Goal: Task Accomplishment & Management: Manage account settings

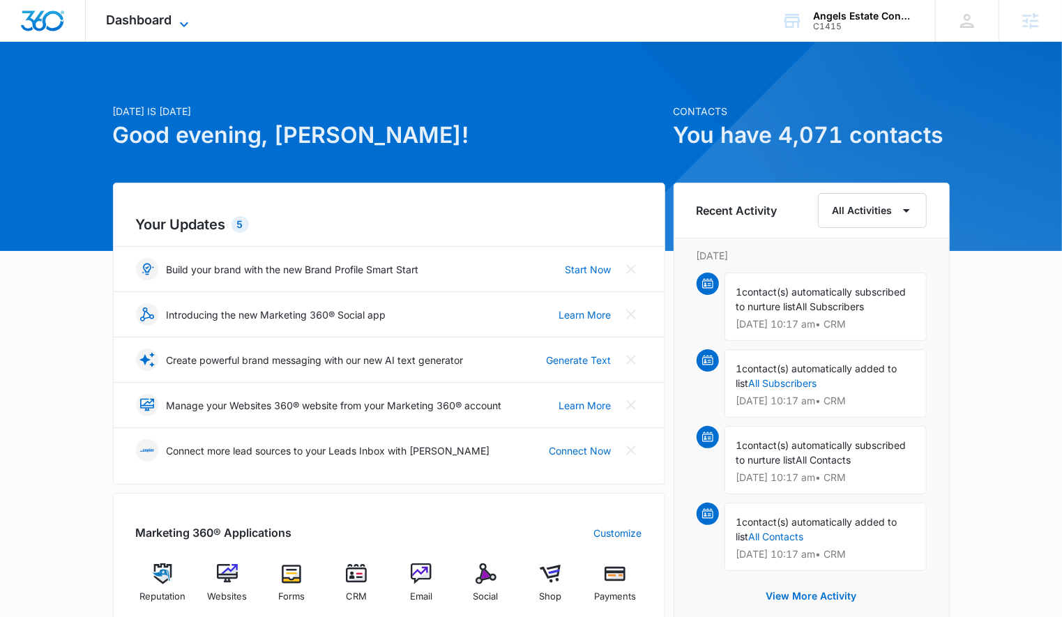
click at [159, 16] on span "Dashboard" at bounding box center [140, 20] width 66 height 15
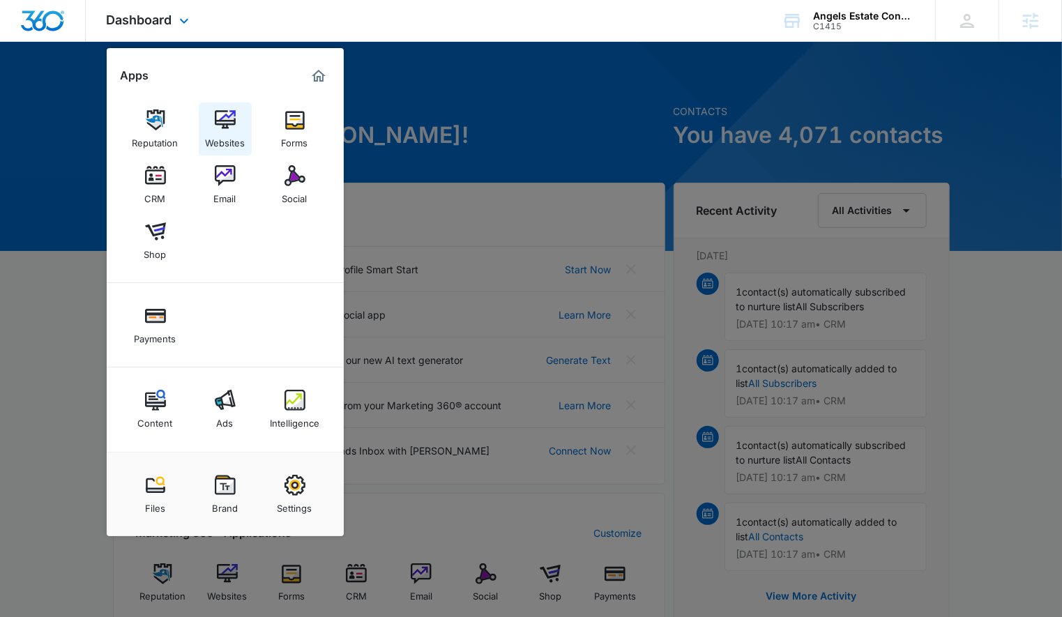
click at [238, 142] on div "Websites" at bounding box center [225, 139] width 40 height 18
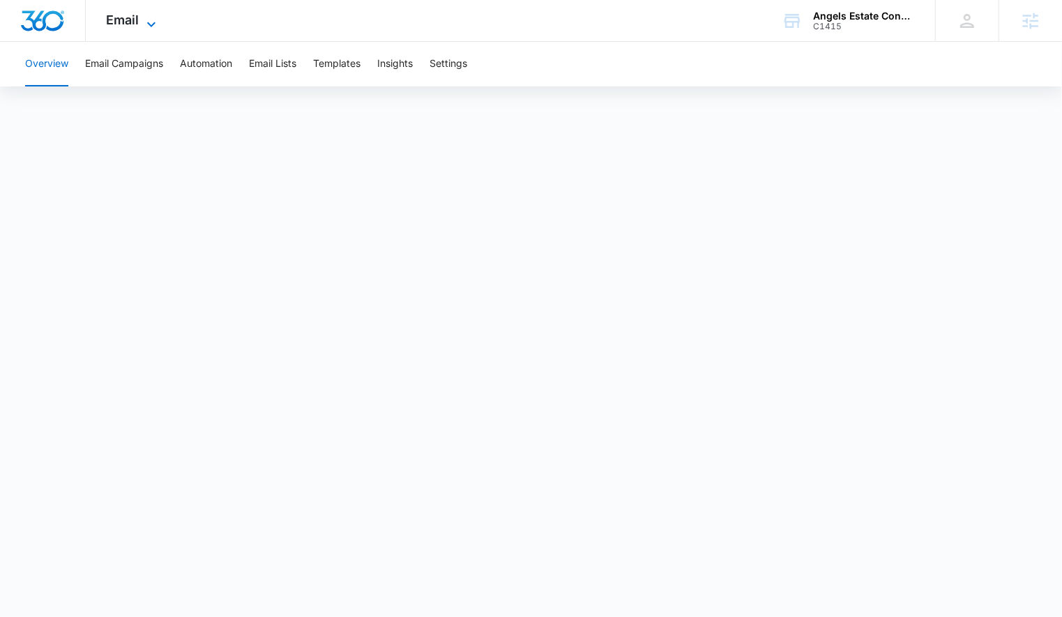
click at [125, 17] on span "Email" at bounding box center [123, 20] width 33 height 15
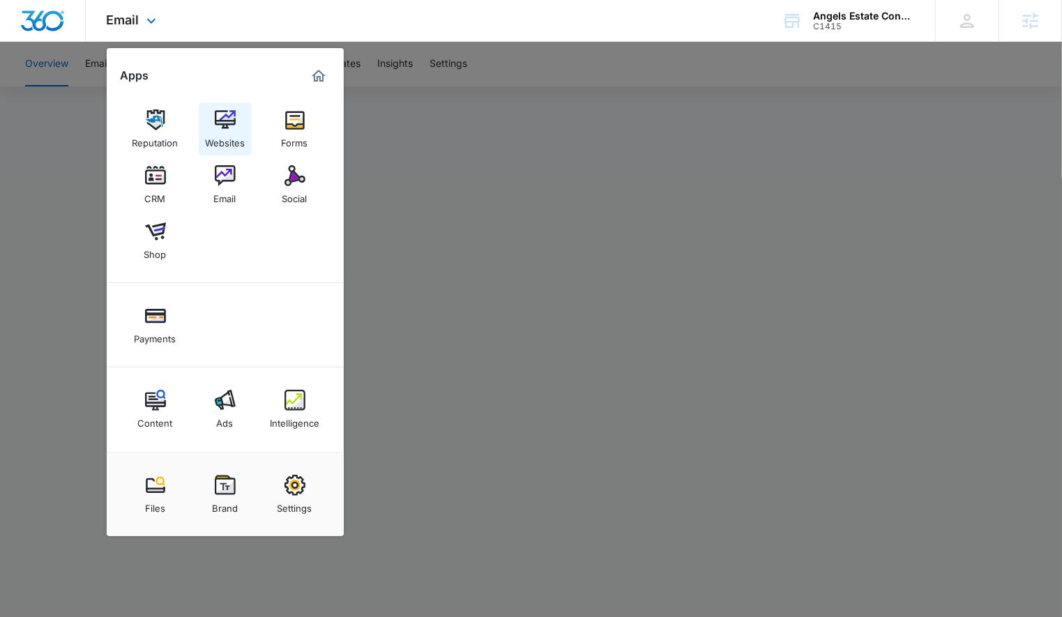
click at [215, 120] on img at bounding box center [225, 119] width 21 height 21
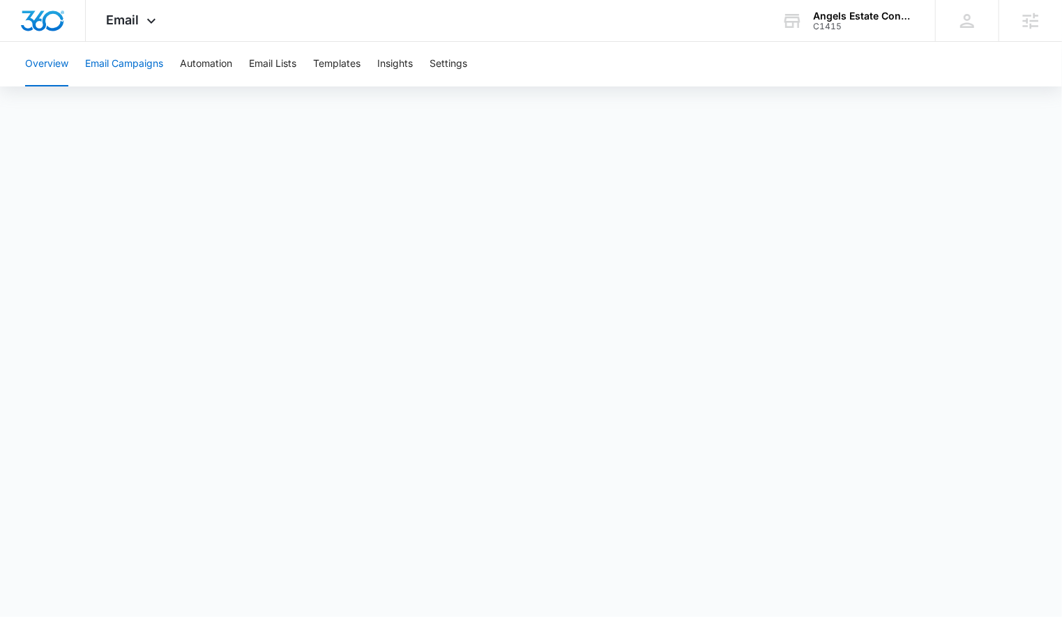
click at [138, 60] on button "Email Campaigns" at bounding box center [124, 64] width 78 height 45
